Goal: Task Accomplishment & Management: Use online tool/utility

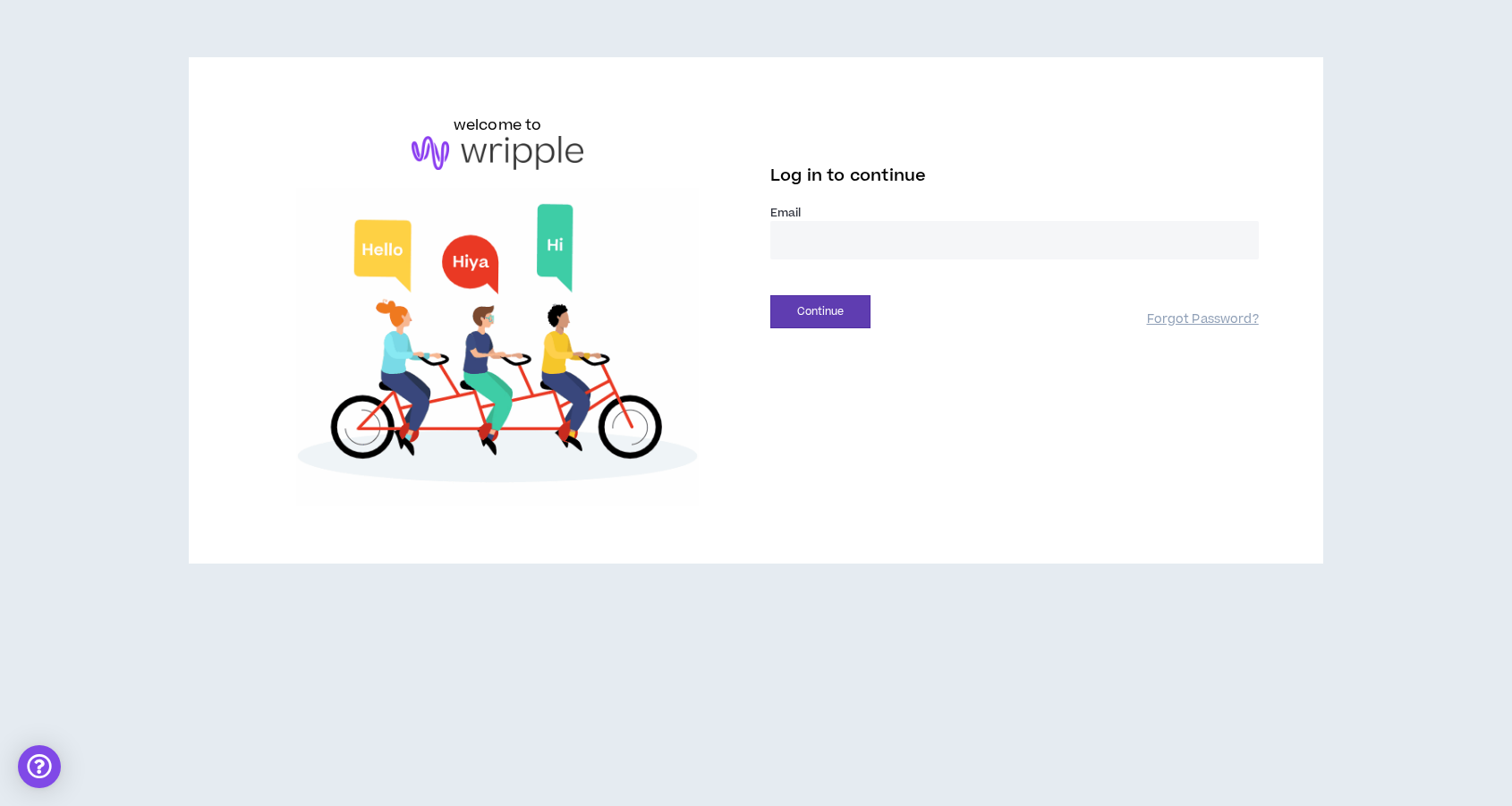
click at [885, 252] on input "email" at bounding box center [1015, 240] width 488 height 39
type input "**********"
click at [932, 302] on div "Continue" at bounding box center [959, 312] width 377 height 34
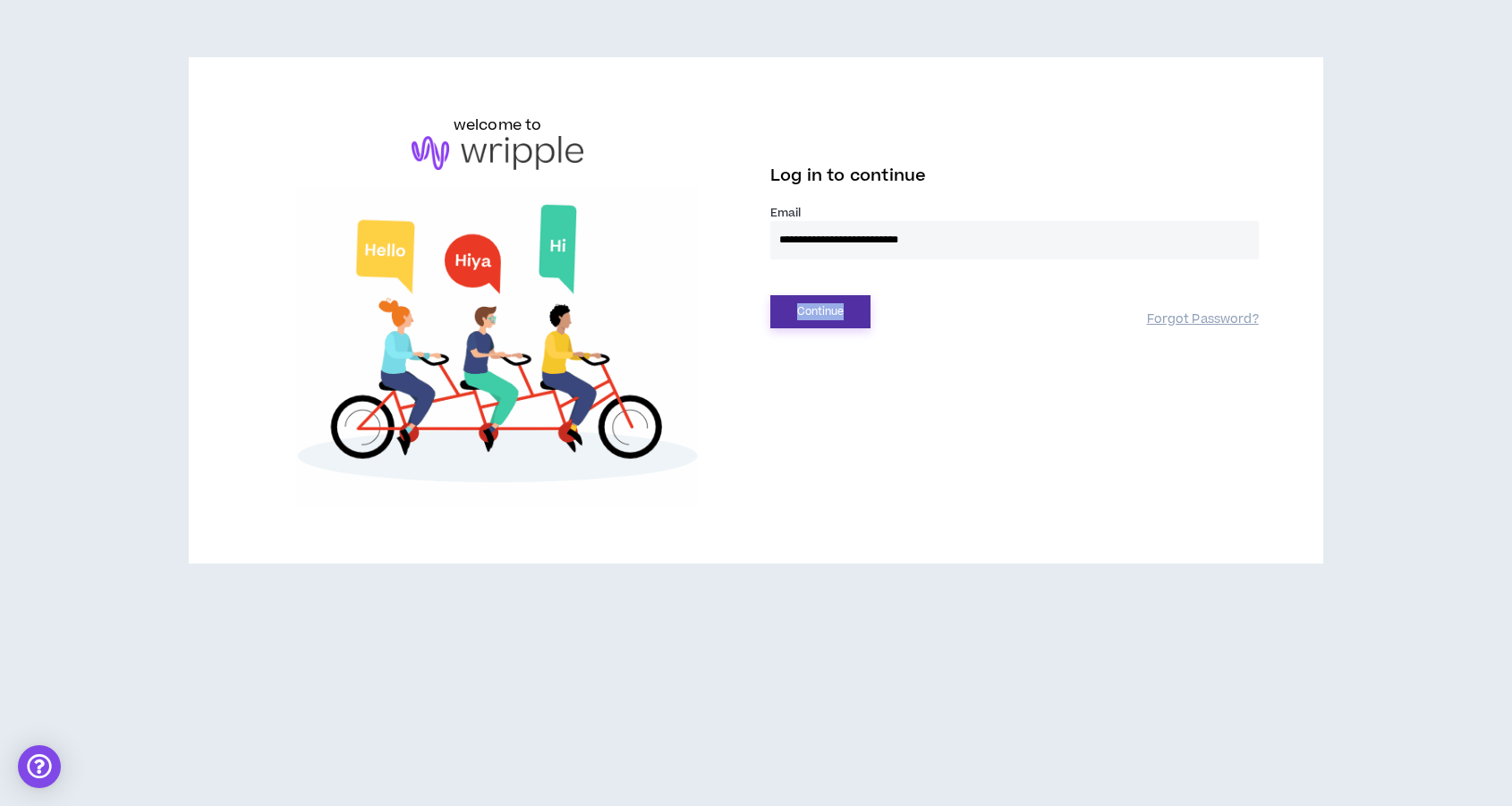
click at [838, 314] on button "Continue" at bounding box center [820, 312] width 100 height 34
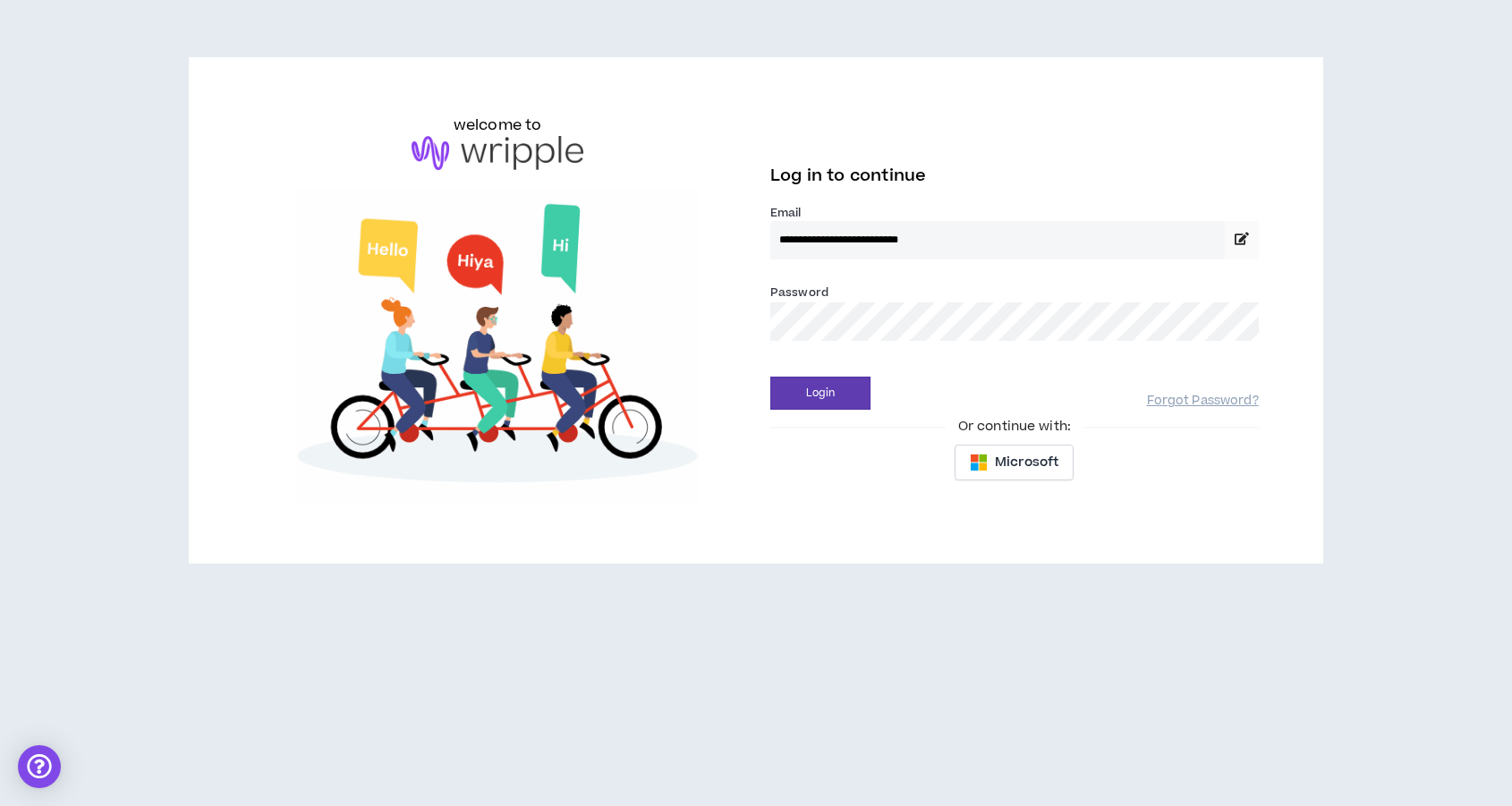
click at [771, 376] on button "Login" at bounding box center [820, 393] width 100 height 34
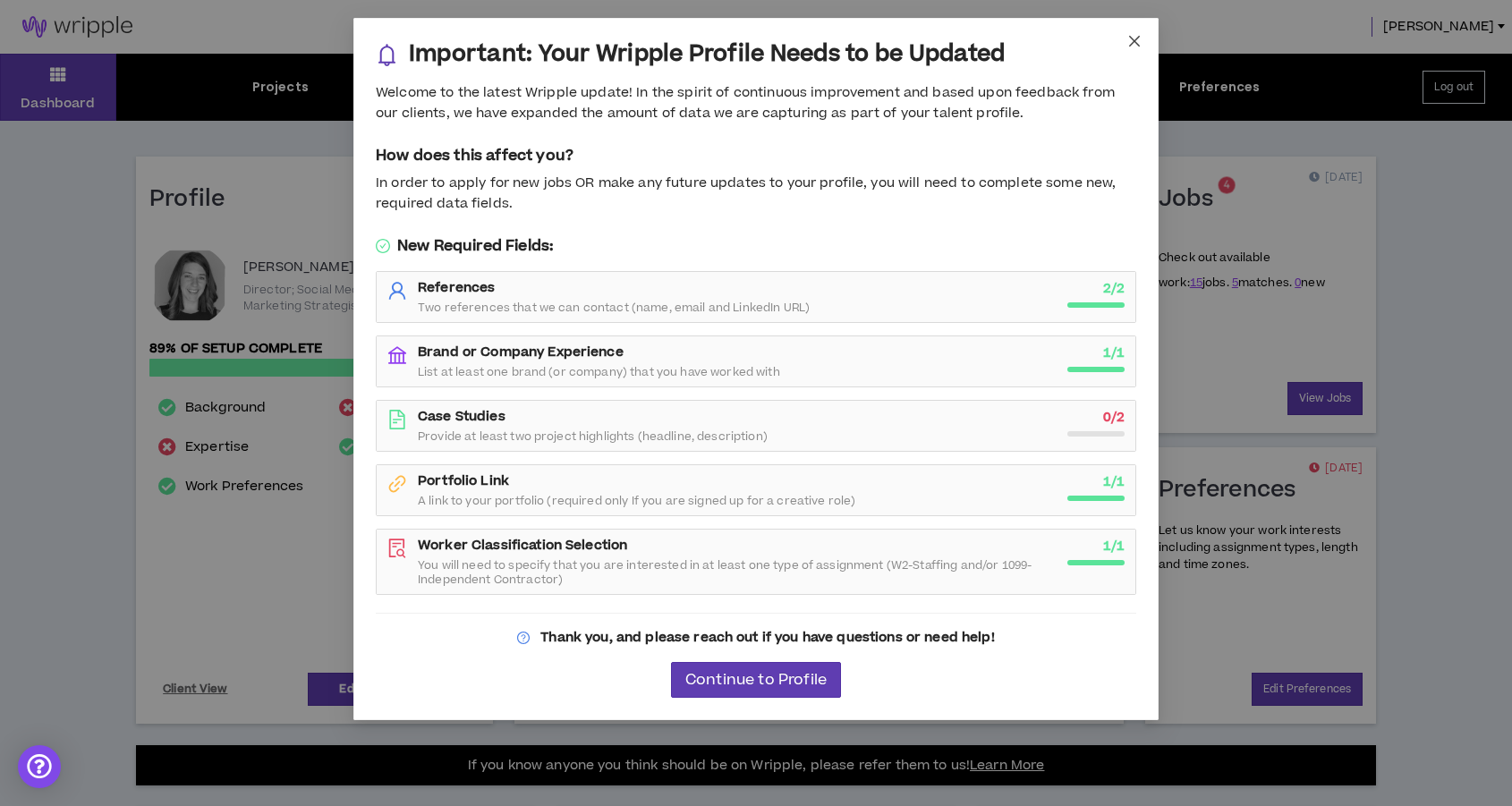
click at [1140, 42] on icon "close" at bounding box center [1134, 40] width 14 height 14
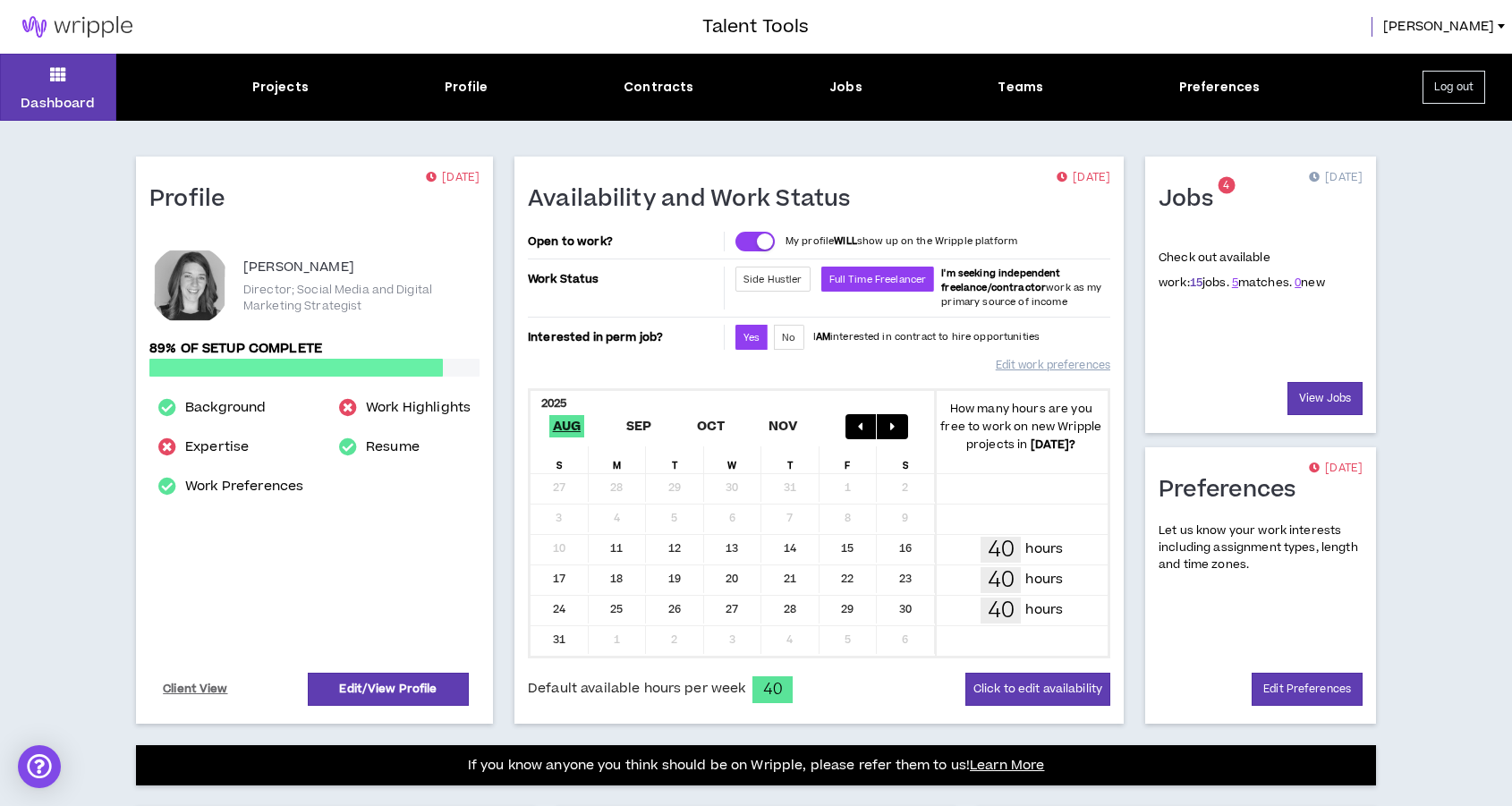
click at [1190, 287] on link "15" at bounding box center [1196, 282] width 13 height 16
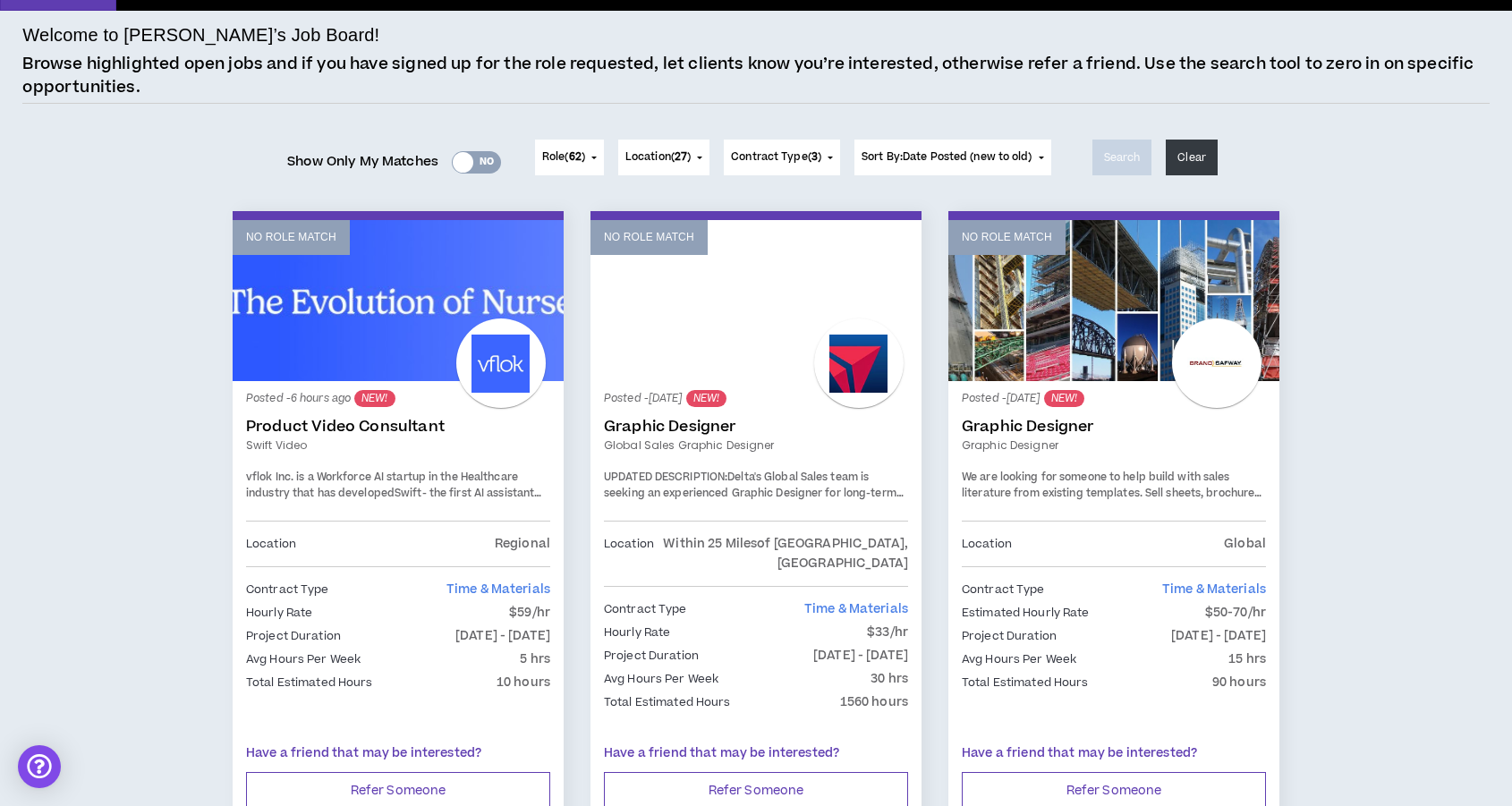
scroll to position [113, 0]
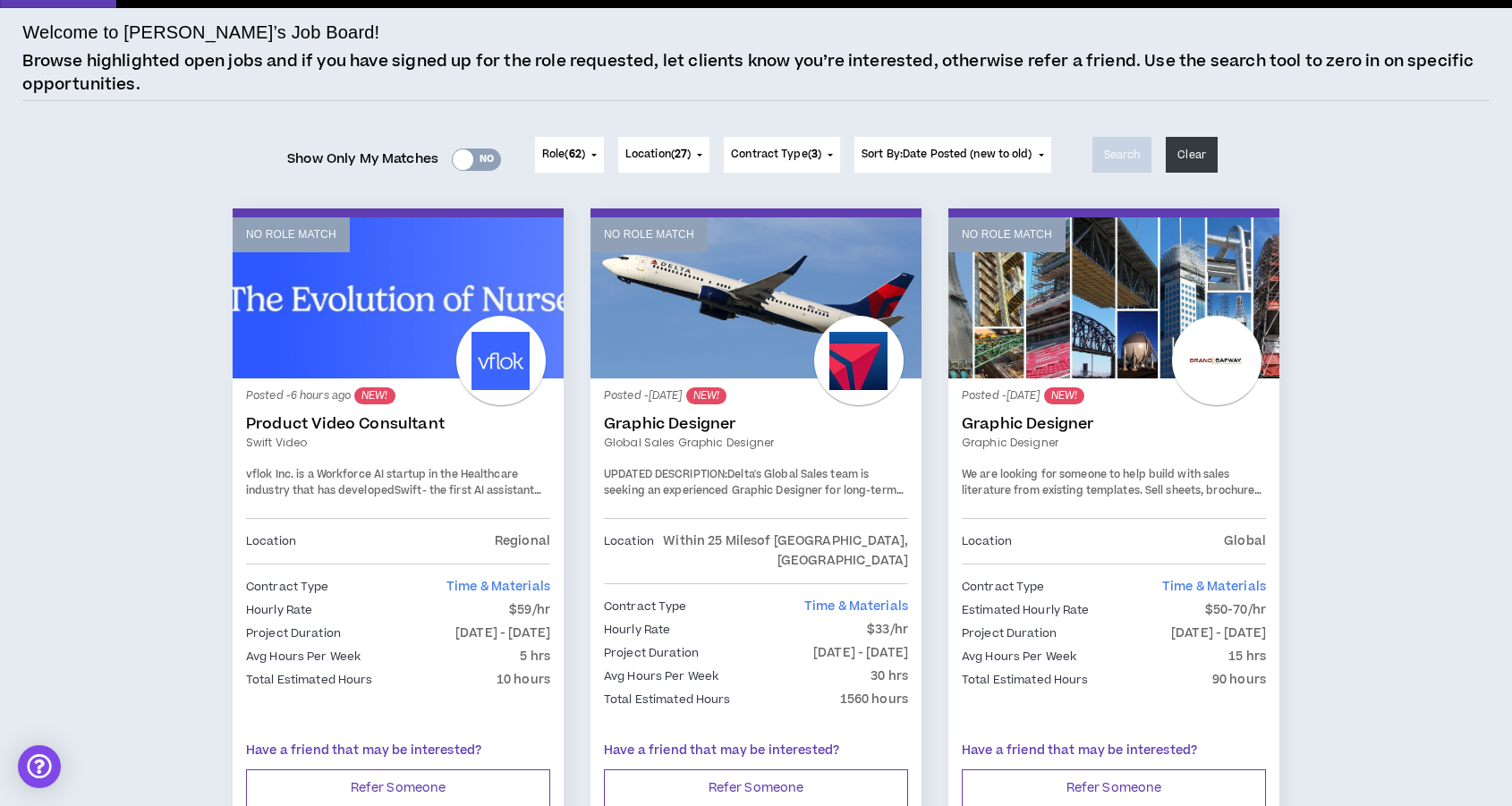
click at [513, 492] on span "- the first AI assistant (copilot) that gives hospital nurses & care teams more…" at bounding box center [395, 577] width 299 height 189
click at [398, 320] on link "No Role Match" at bounding box center [397, 297] width 331 height 161
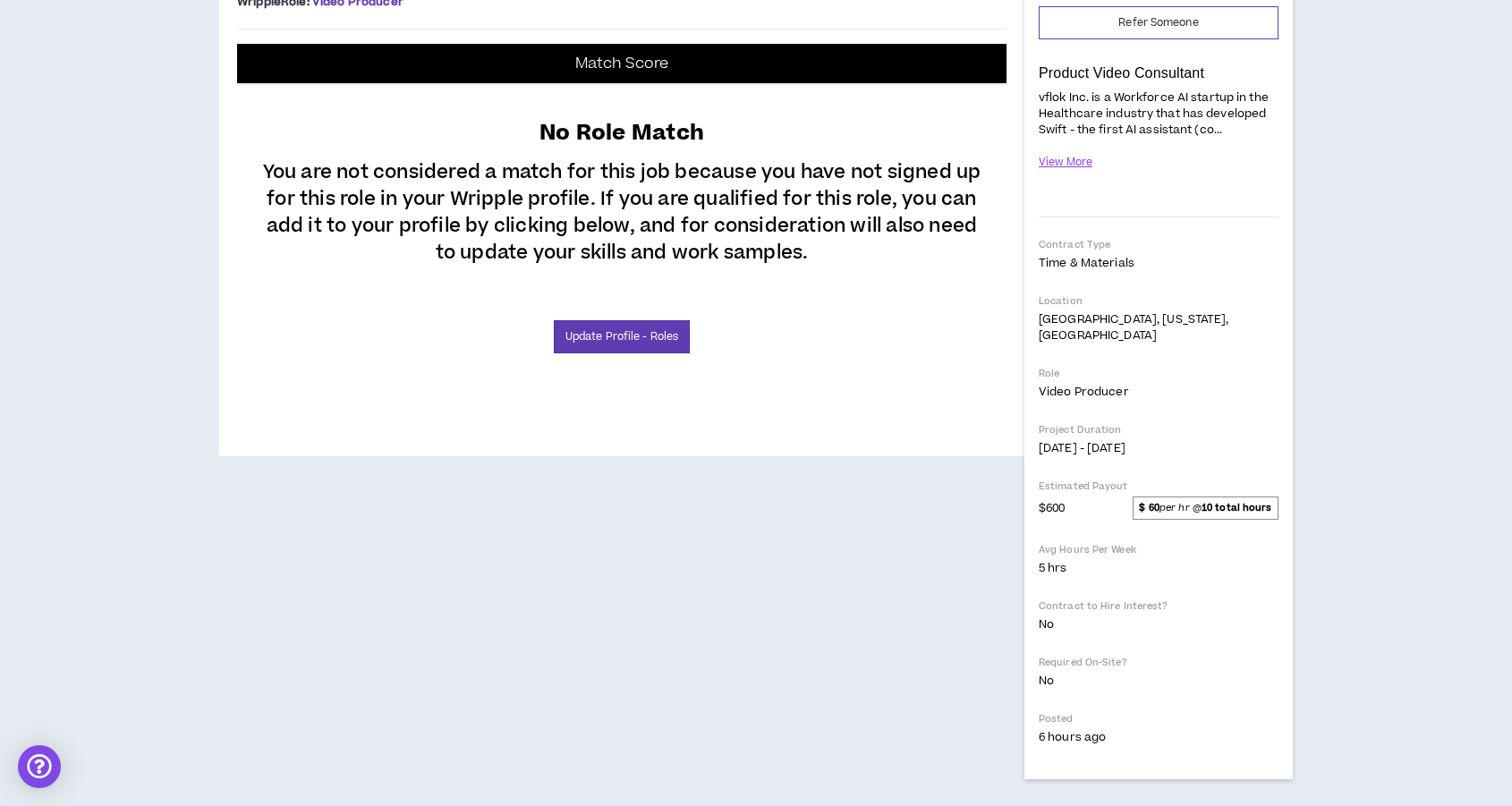
scroll to position [426, 0]
click at [369, 10] on span "Video Producer" at bounding box center [358, 2] width 91 height 16
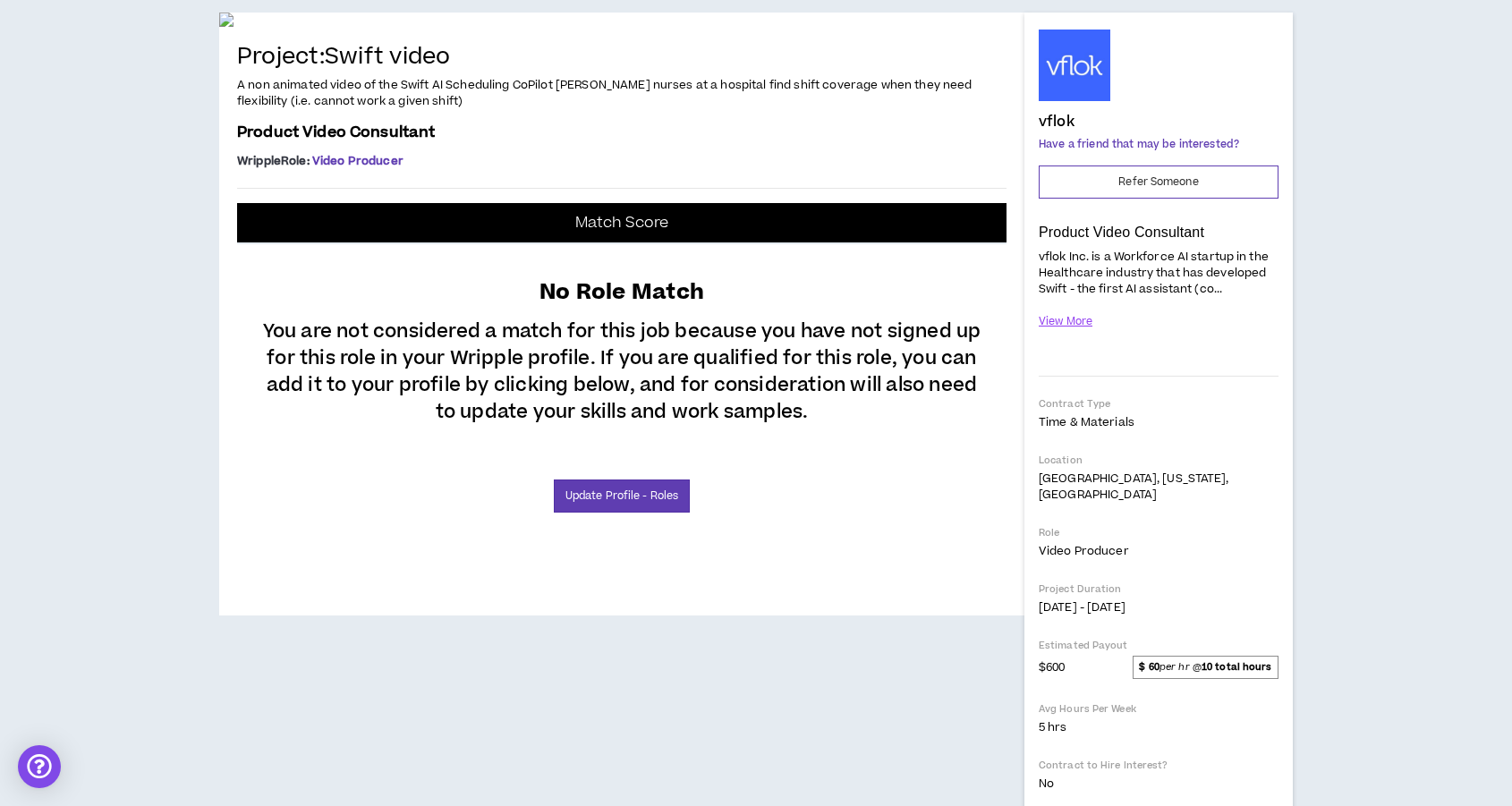
scroll to position [158, 0]
